Goal: Transaction & Acquisition: Download file/media

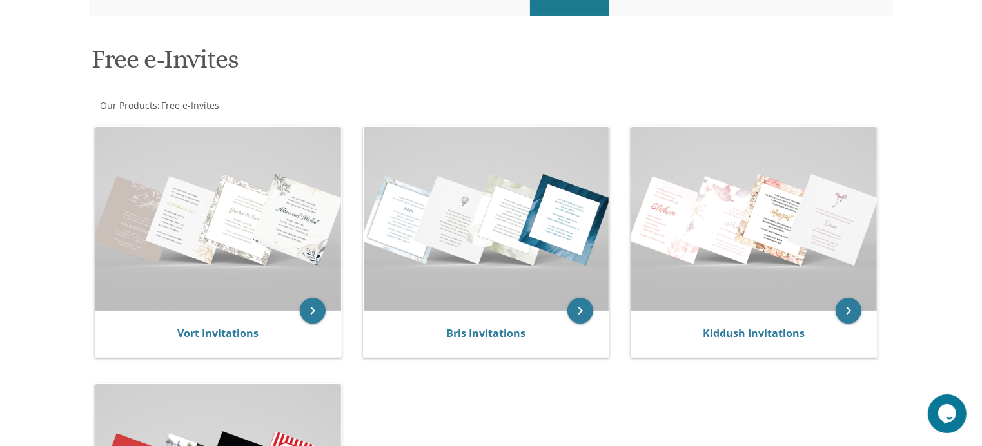
scroll to position [193, 0]
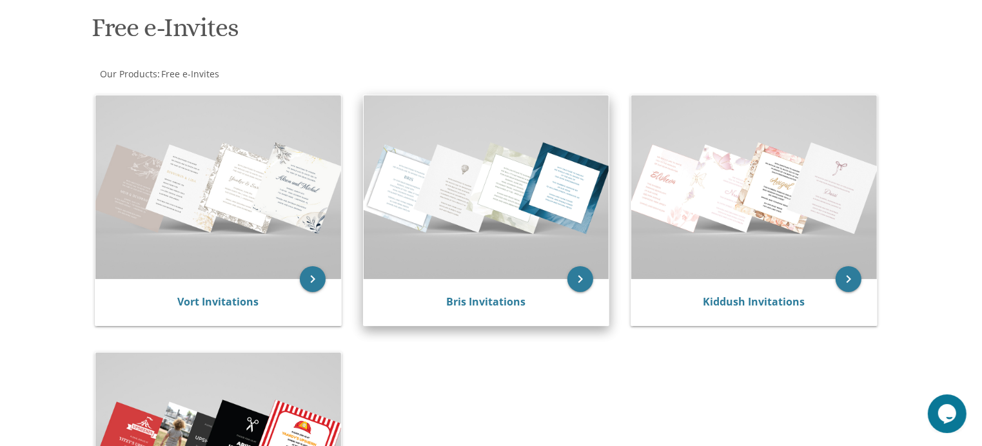
click at [503, 192] on img at bounding box center [487, 187] width 246 height 184
click at [493, 299] on link "Bris Invitations" at bounding box center [485, 302] width 79 height 14
click at [482, 304] on link "Bris Invitations" at bounding box center [485, 302] width 79 height 14
click at [579, 277] on icon "keyboard_arrow_right" at bounding box center [580, 279] width 26 height 26
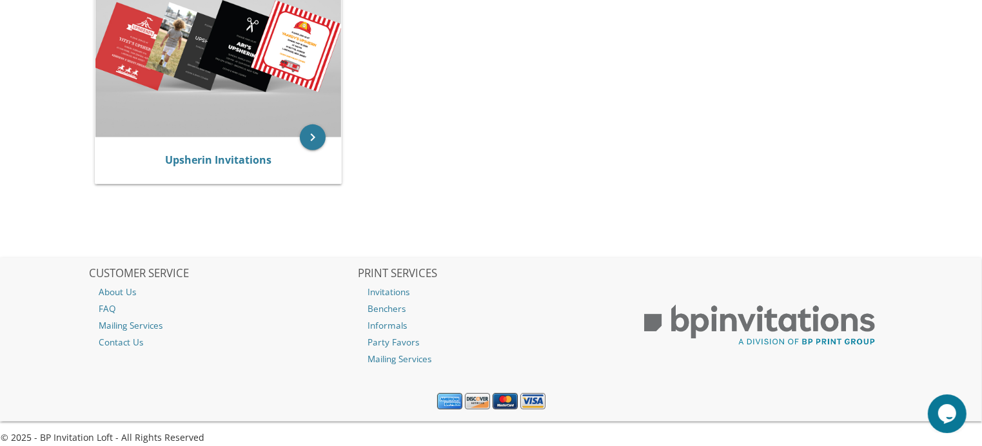
scroll to position [604, 0]
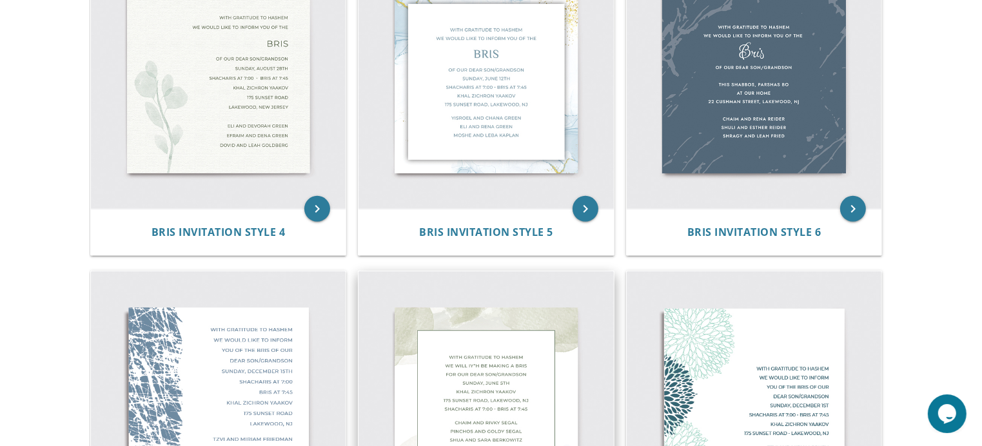
scroll to position [516, 0]
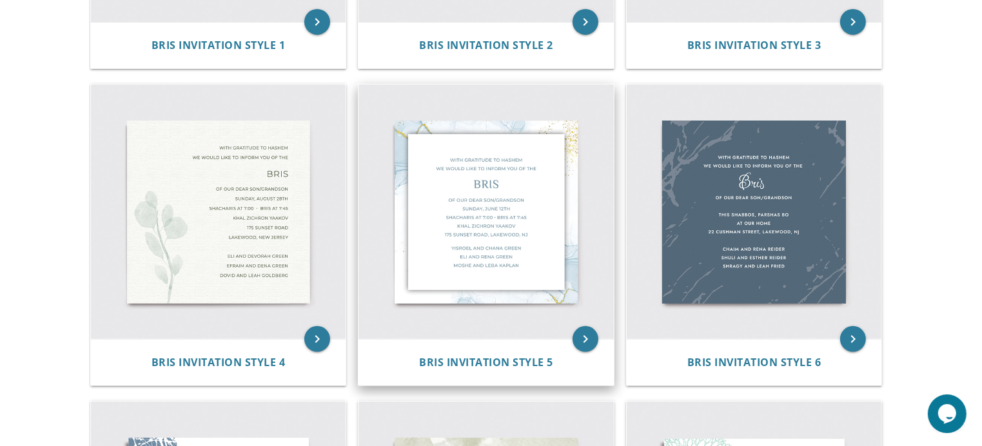
click at [480, 216] on img at bounding box center [486, 211] width 255 height 255
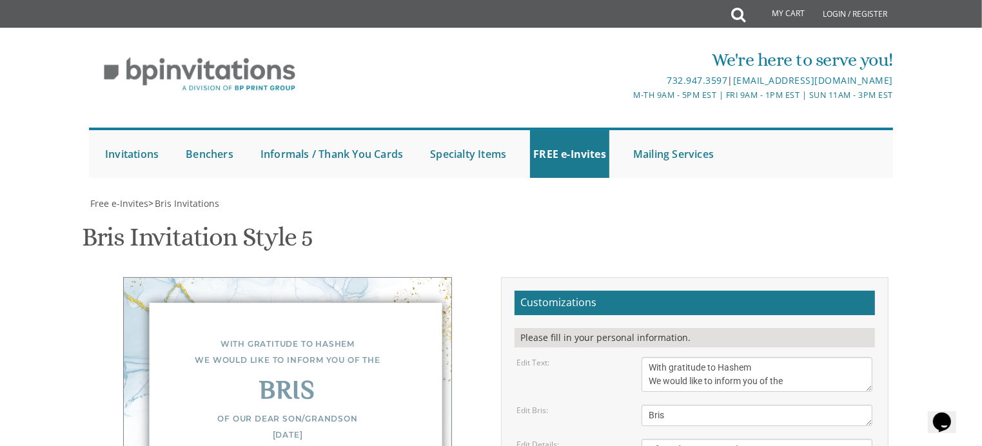
scroll to position [193, 0]
drag, startPoint x: 673, startPoint y: 222, endPoint x: 638, endPoint y: 222, distance: 35.5
click at [638, 405] on div "Bris" at bounding box center [757, 415] width 250 height 21
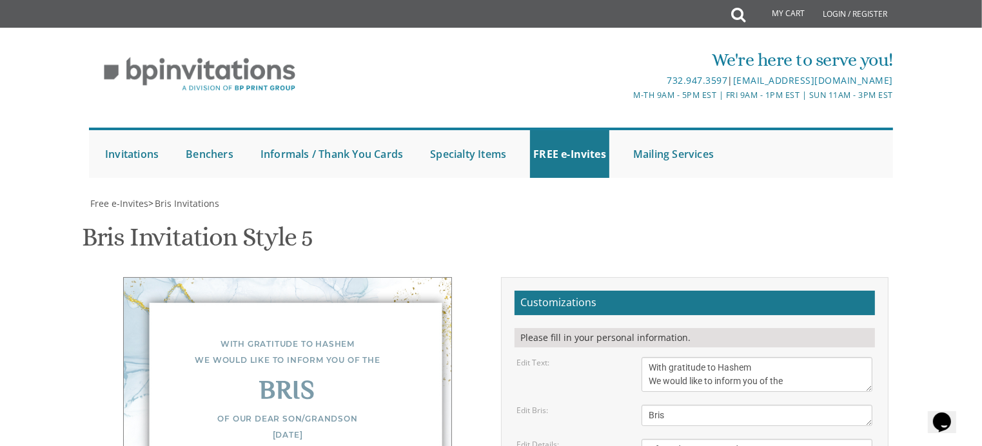
scroll to position [322, 0]
